Goal: Task Accomplishment & Management: Complete application form

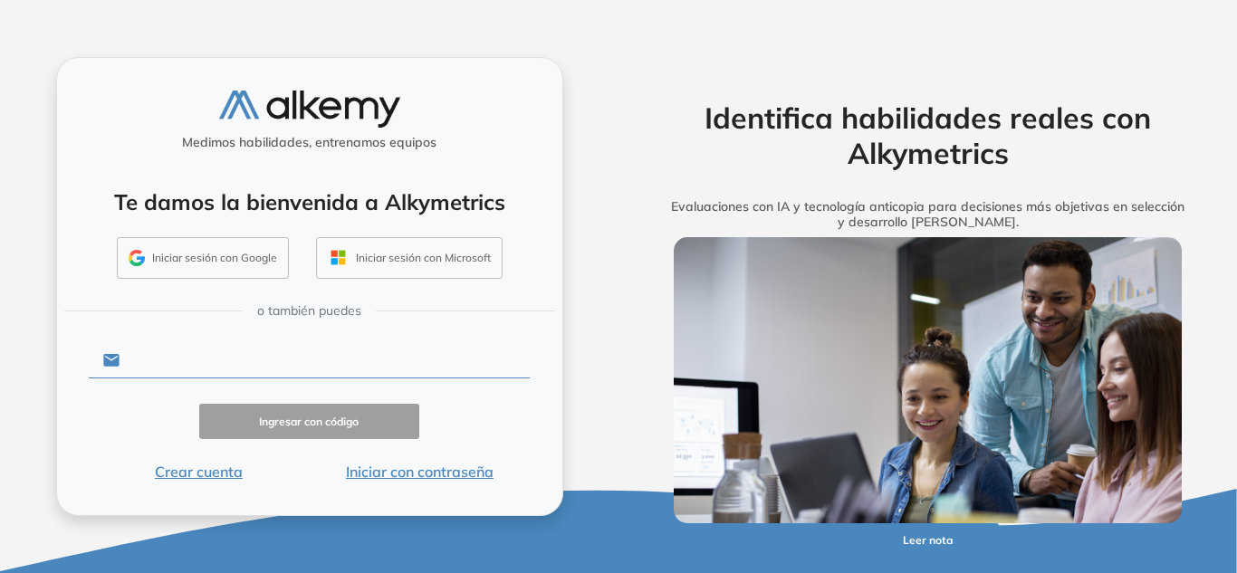
click at [324, 360] on input "text" at bounding box center [325, 360] width 410 height 34
type input "**********"
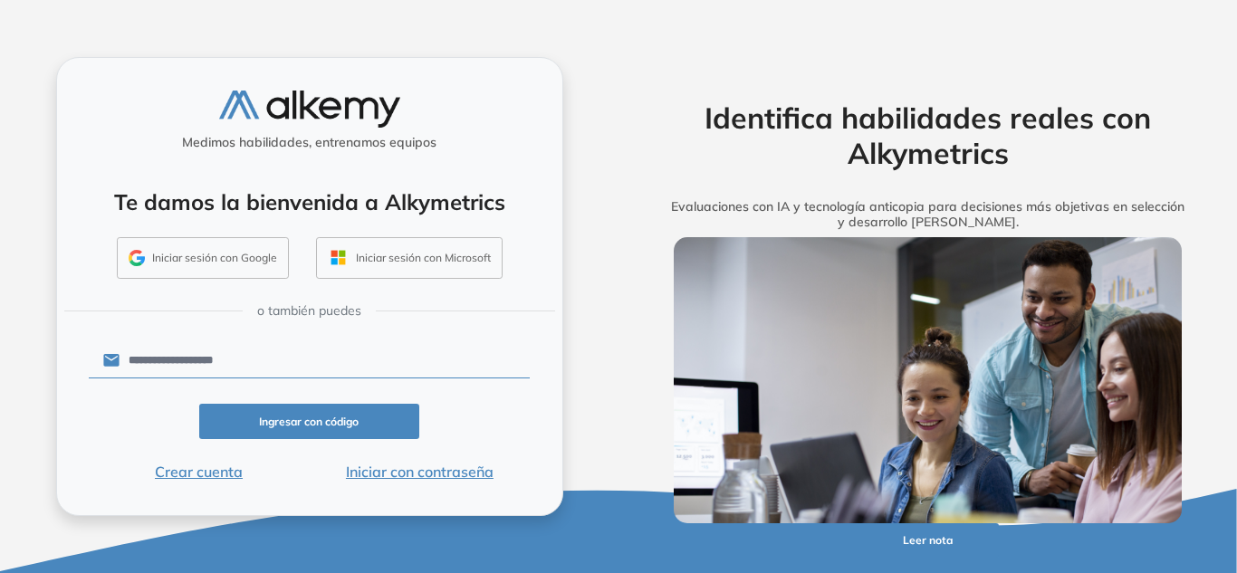
click at [318, 405] on button "Ingresar con código" at bounding box center [309, 421] width 221 height 35
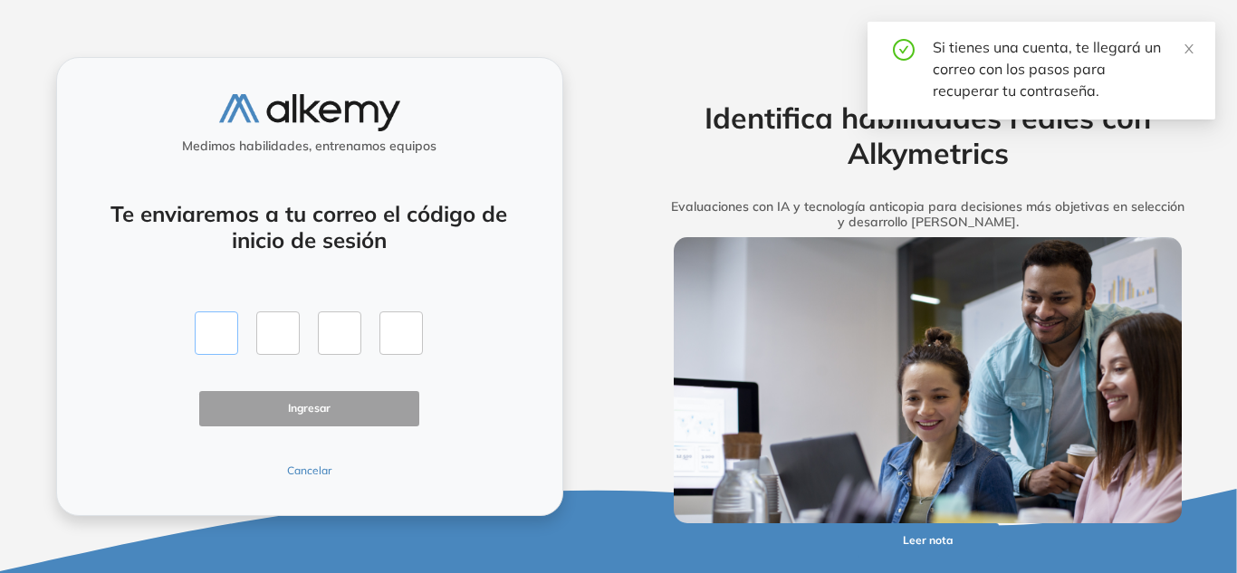
click at [226, 340] on input "text" at bounding box center [216, 333] width 43 height 43
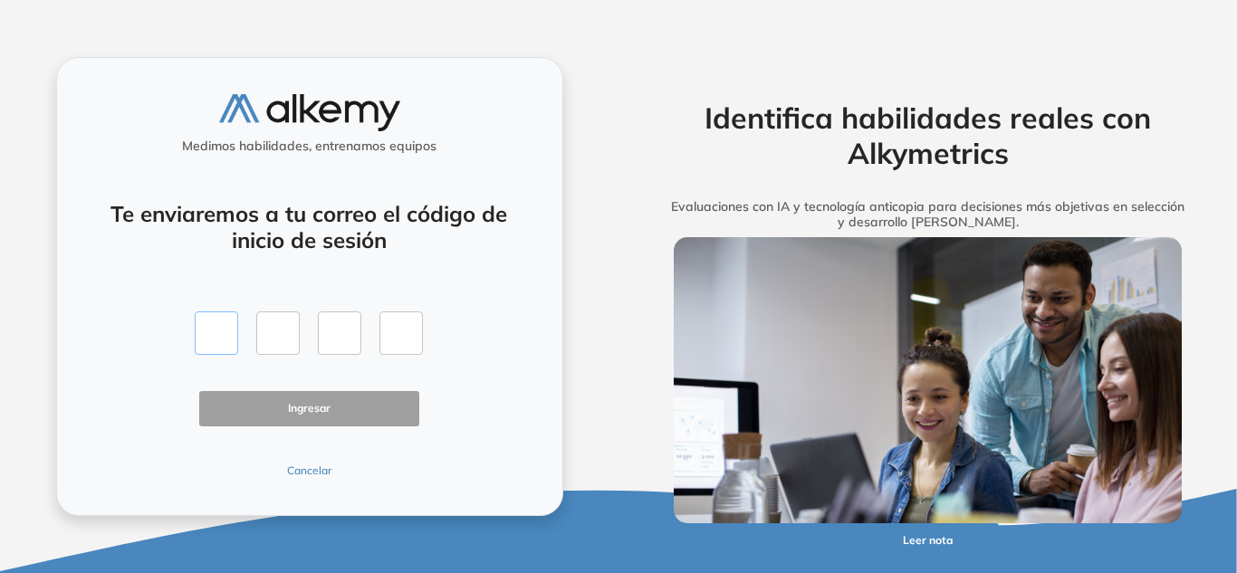
type input "*"
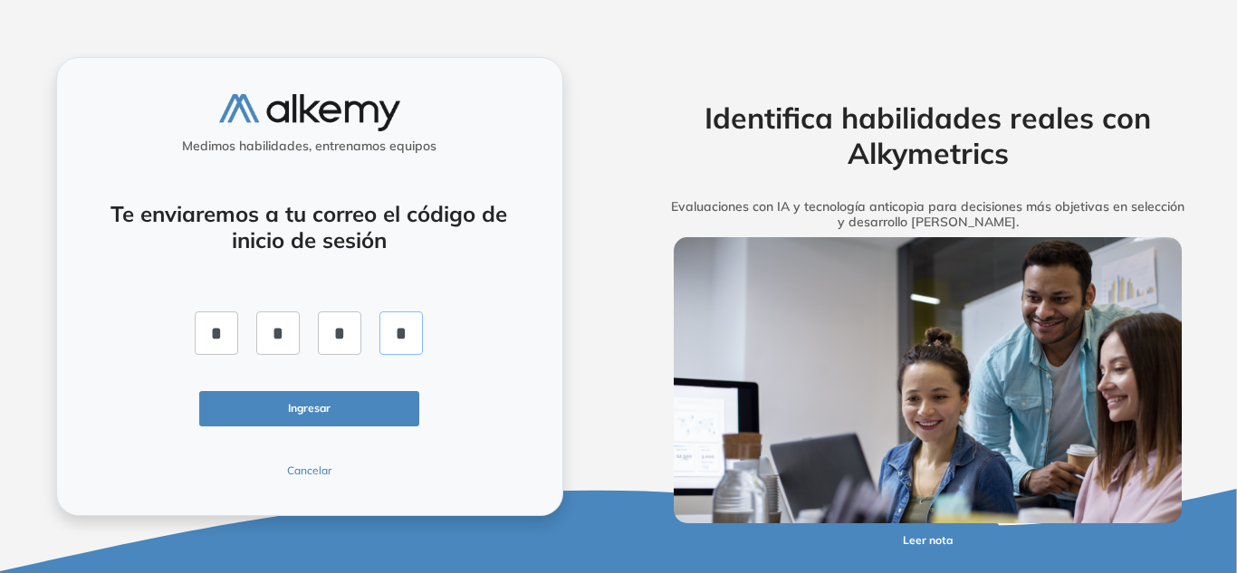
type input "*"
click at [303, 418] on button "Ingresar" at bounding box center [309, 408] width 221 height 35
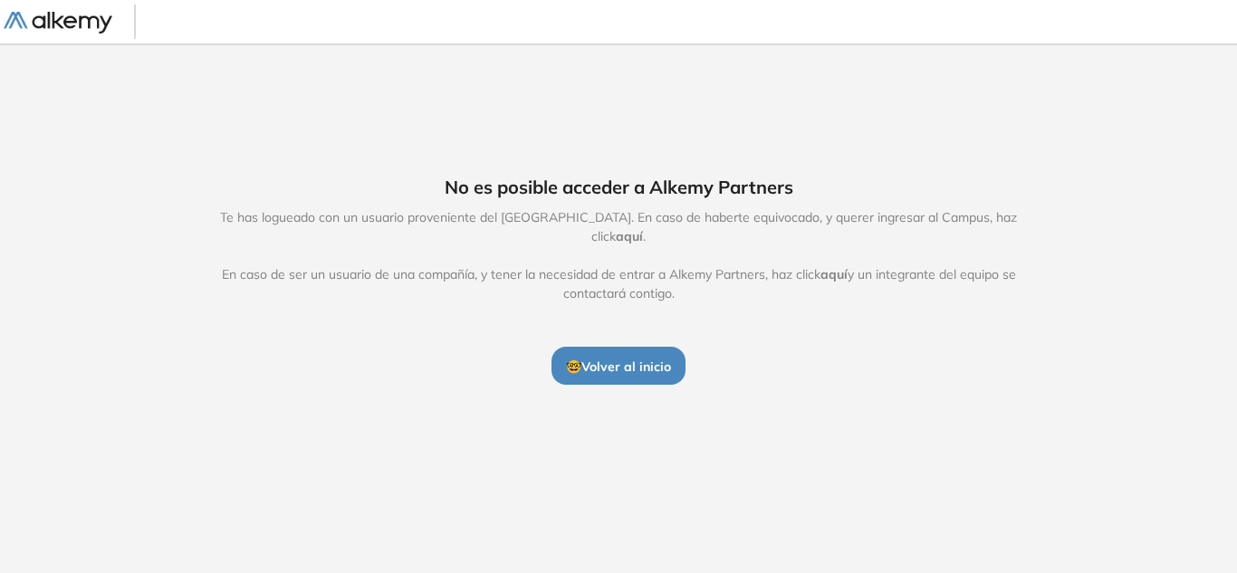
click at [643, 228] on span "aquí" at bounding box center [629, 236] width 27 height 16
